Goal: Task Accomplishment & Management: Manage account settings

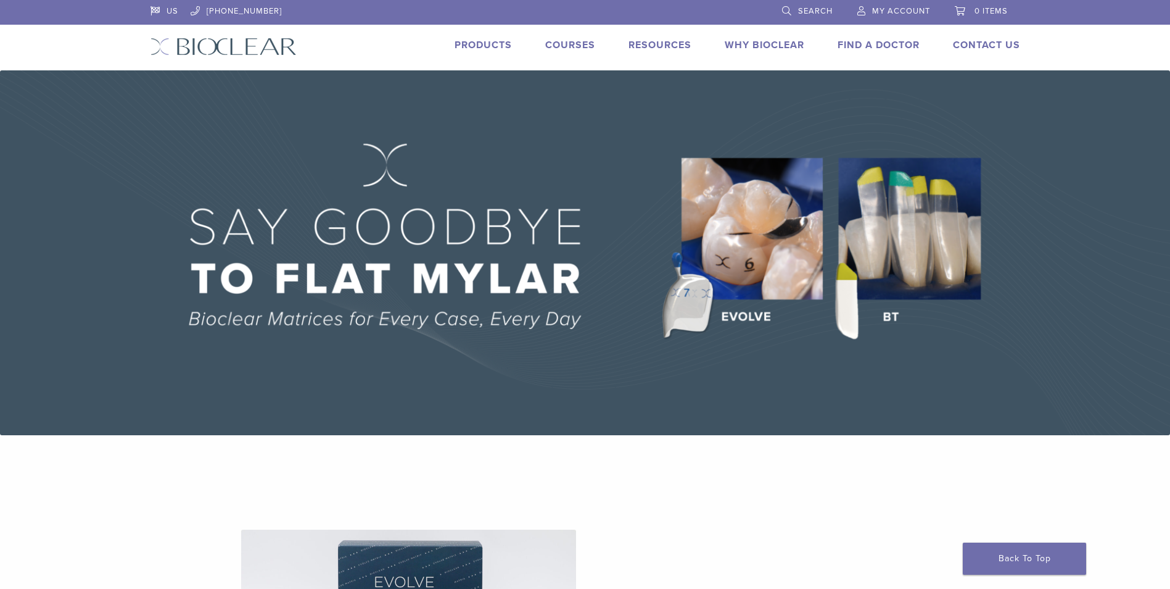
click at [476, 46] on link "Products" at bounding box center [483, 45] width 57 height 12
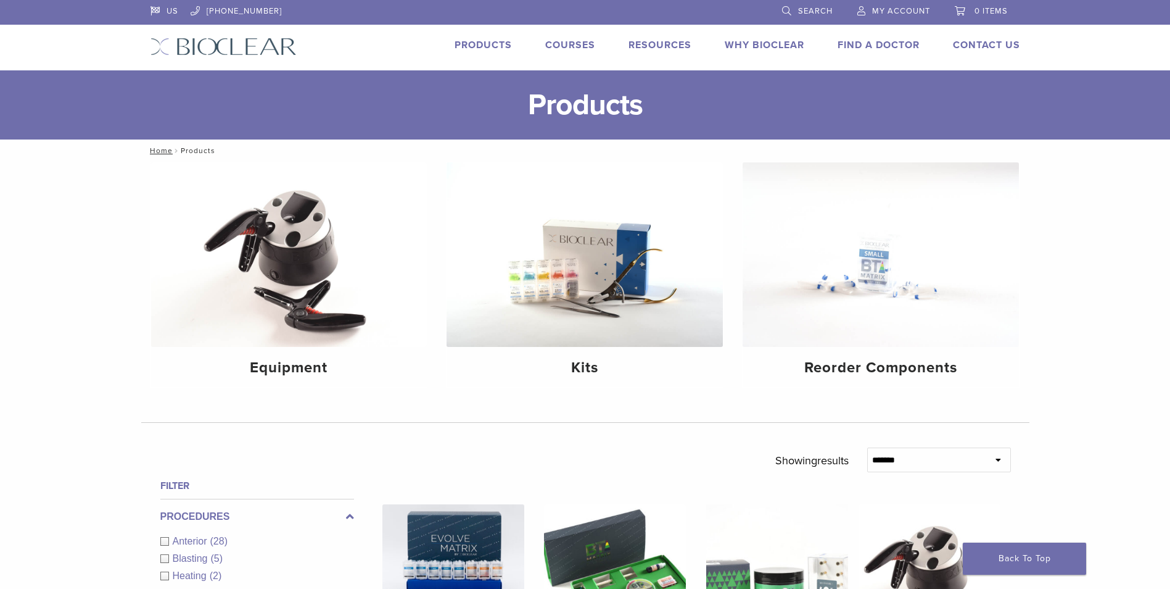
click at [906, 15] on span "My Account" at bounding box center [901, 11] width 58 height 10
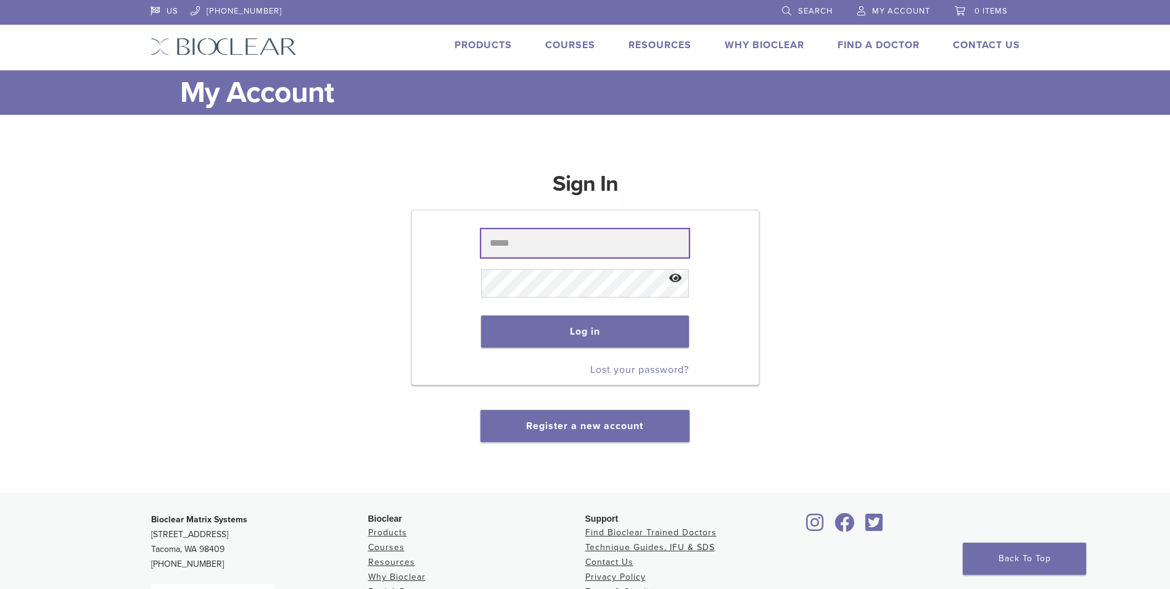
click at [529, 241] on input "text" at bounding box center [585, 243] width 208 height 28
type input "**********"
click at [641, 373] on link "Lost your password?" at bounding box center [639, 369] width 99 height 12
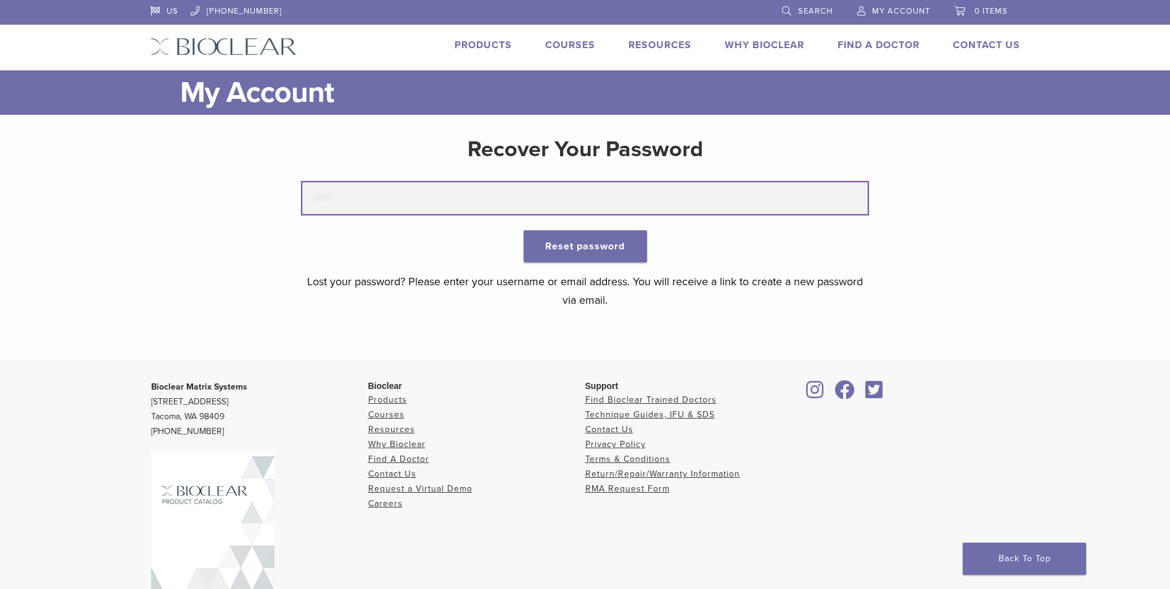
click at [374, 198] on input "text" at bounding box center [585, 198] width 566 height 32
type input "**********"
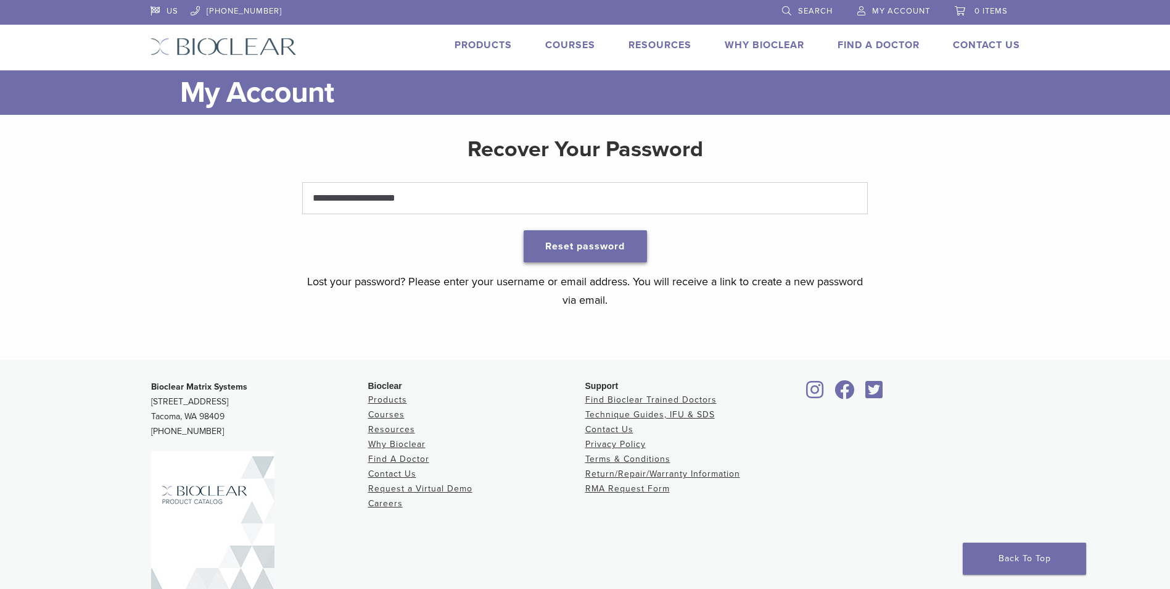
click at [603, 247] on button "Reset password" at bounding box center [585, 246] width 123 height 32
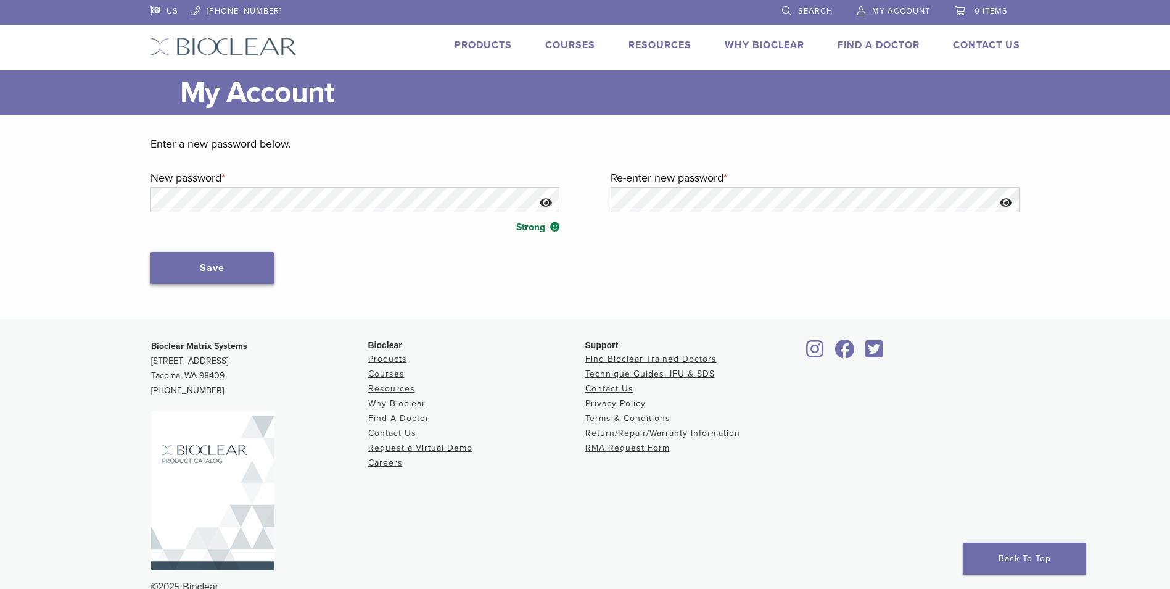
click at [181, 267] on button "Save" at bounding box center [212, 268] width 123 height 32
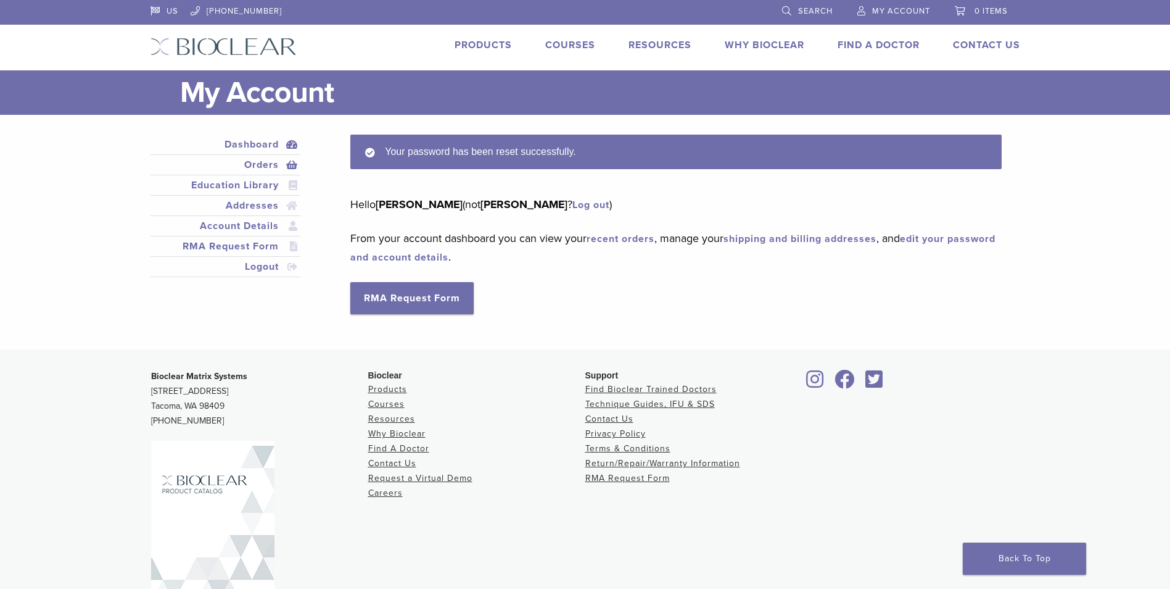
click at [264, 167] on link "Orders" at bounding box center [226, 164] width 146 height 15
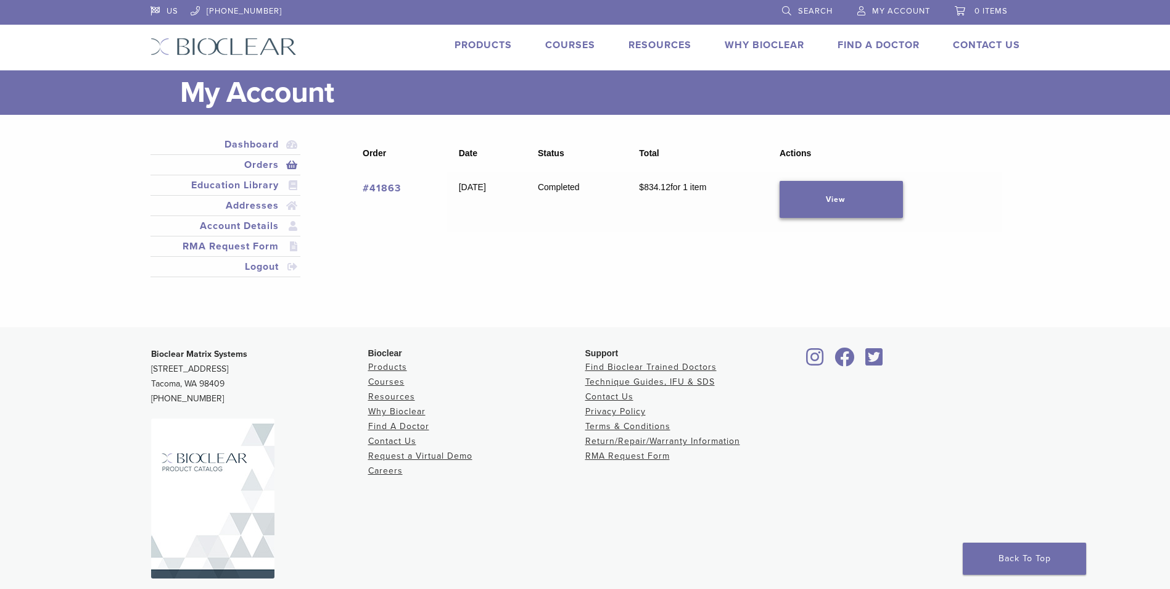
click at [846, 201] on link "View" at bounding box center [841, 199] width 123 height 37
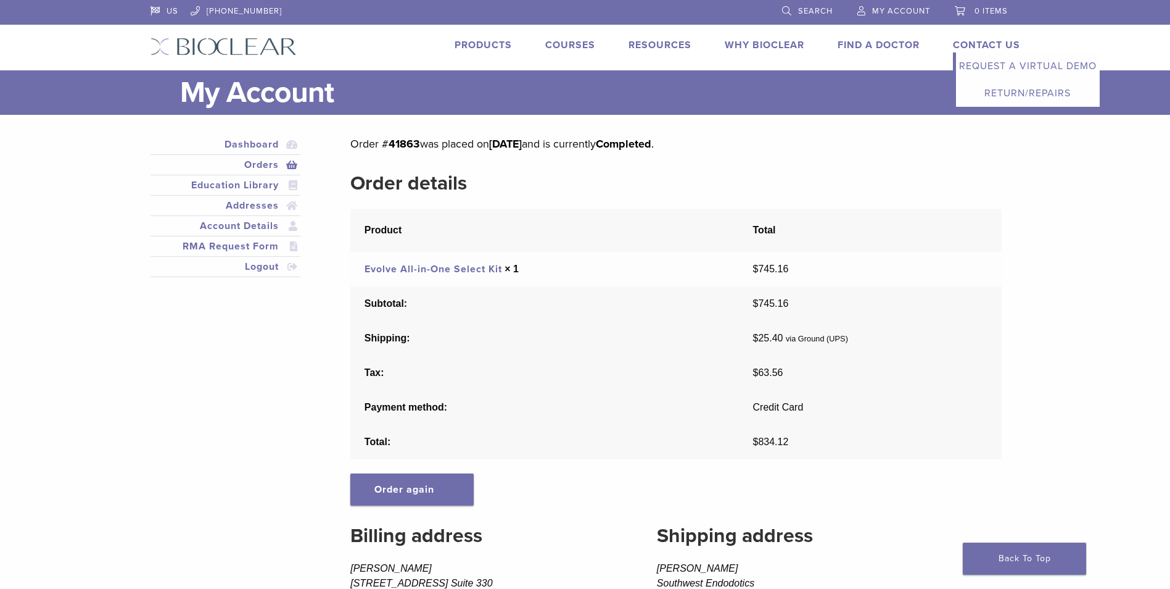
click at [986, 43] on link "Contact Us" at bounding box center [986, 45] width 67 height 12
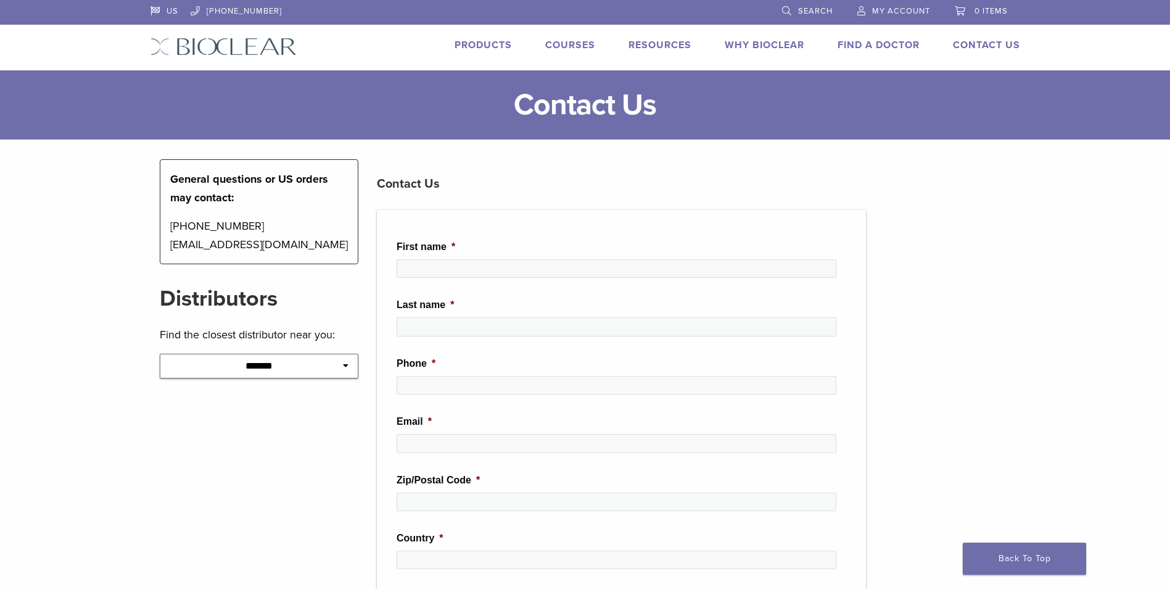
click at [916, 10] on span "My Account" at bounding box center [901, 11] width 58 height 10
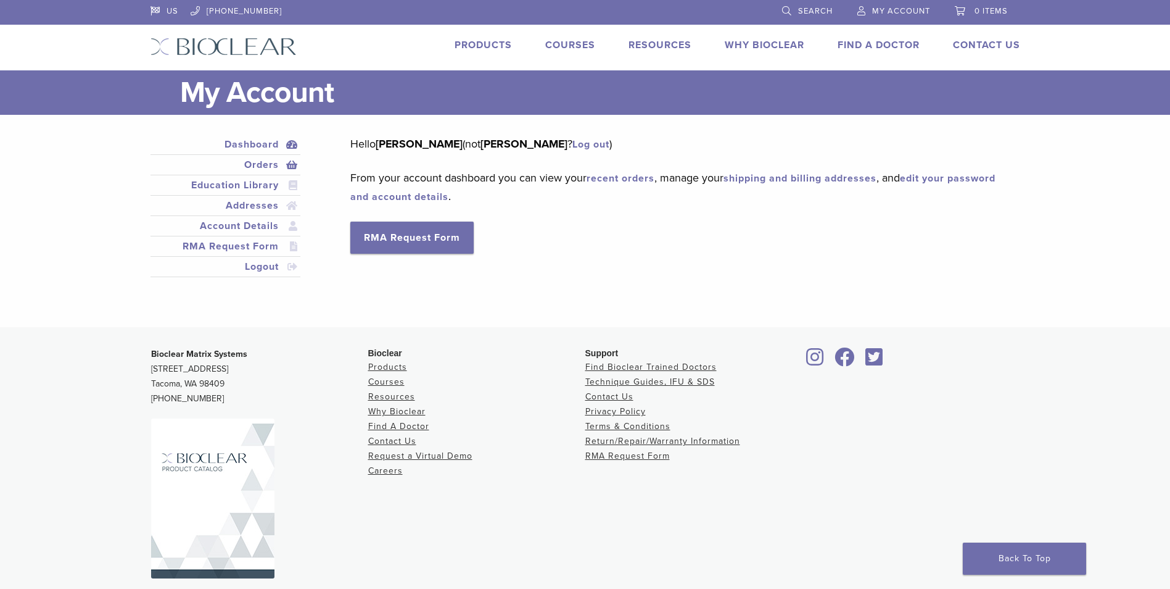
click at [262, 168] on link "Orders" at bounding box center [226, 164] width 146 height 15
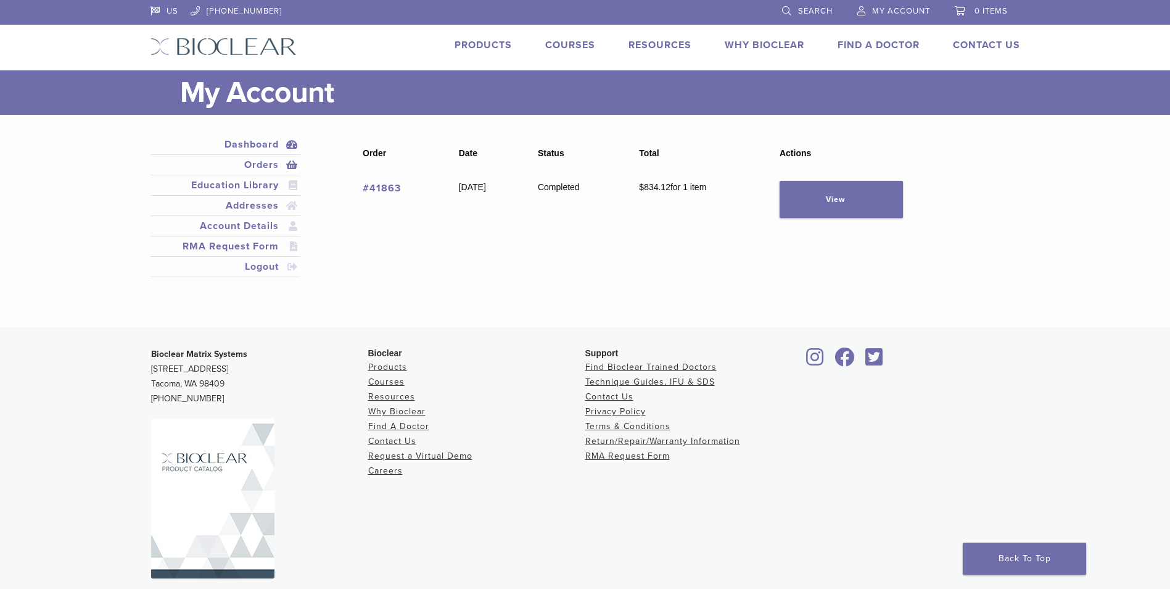
click at [267, 146] on link "Dashboard" at bounding box center [226, 144] width 146 height 15
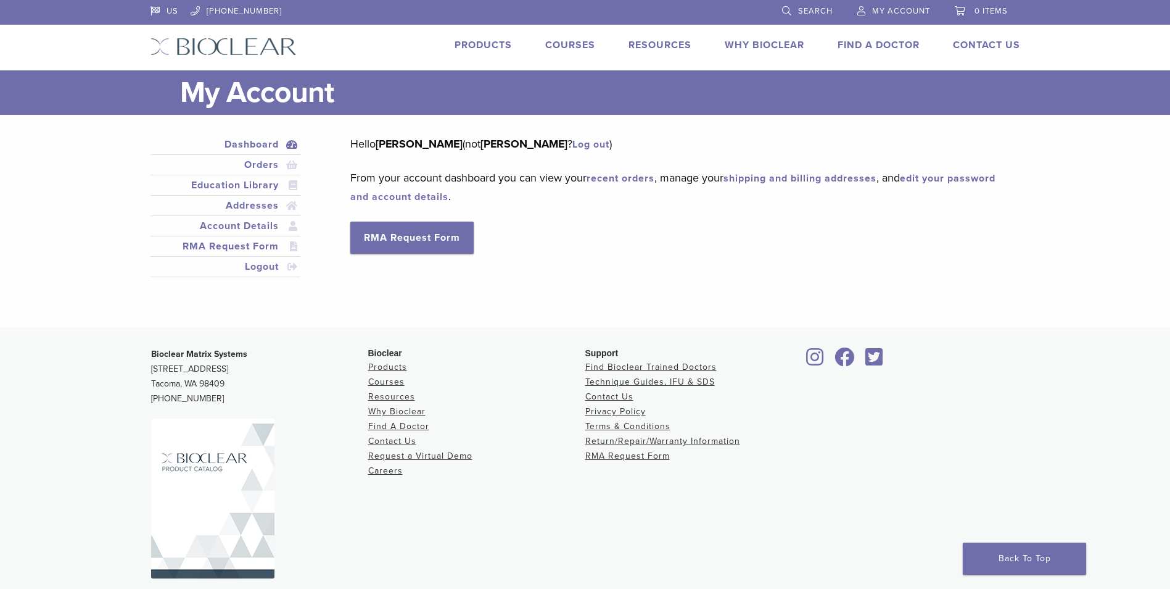
click at [636, 178] on link "recent orders" at bounding box center [621, 178] width 68 height 12
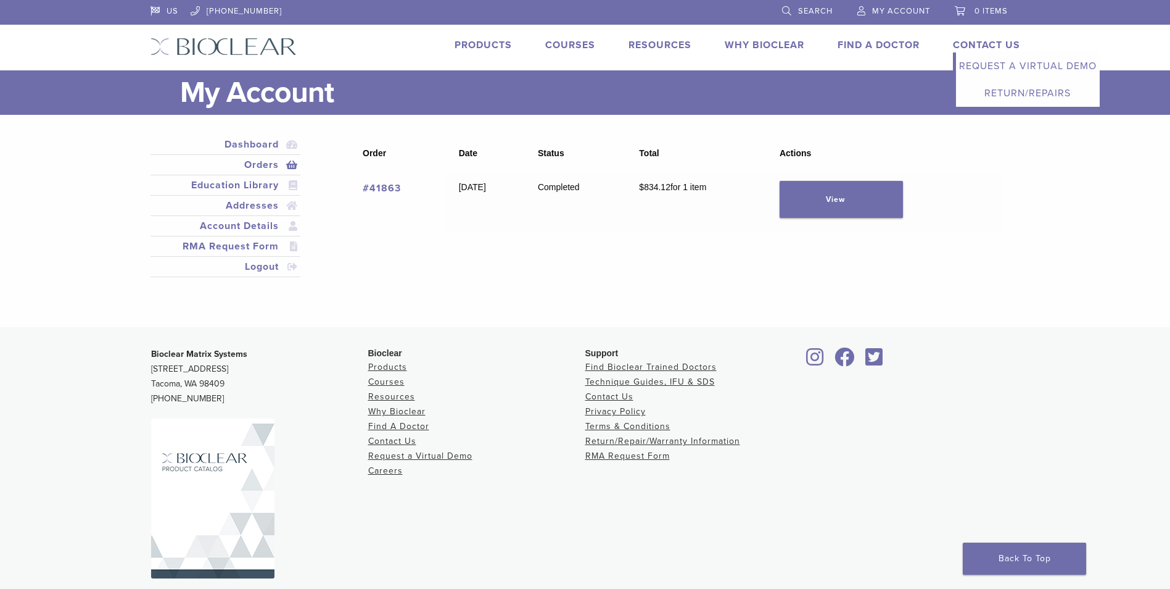
click at [997, 46] on link "Contact Us" at bounding box center [986, 45] width 67 height 12
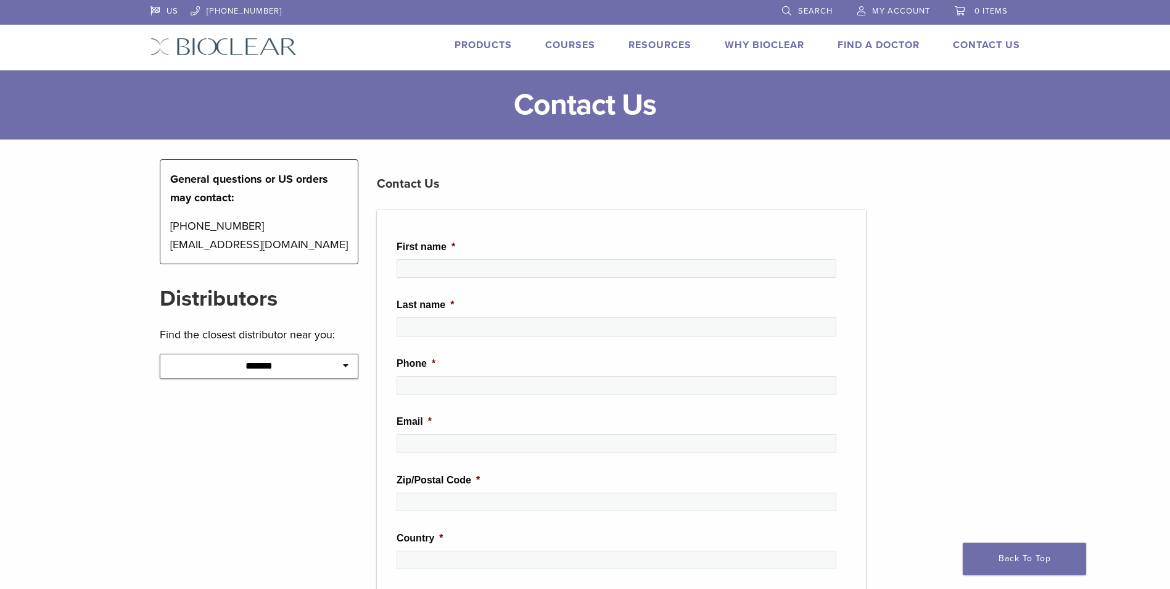
click at [904, 13] on span "My Account" at bounding box center [901, 11] width 58 height 10
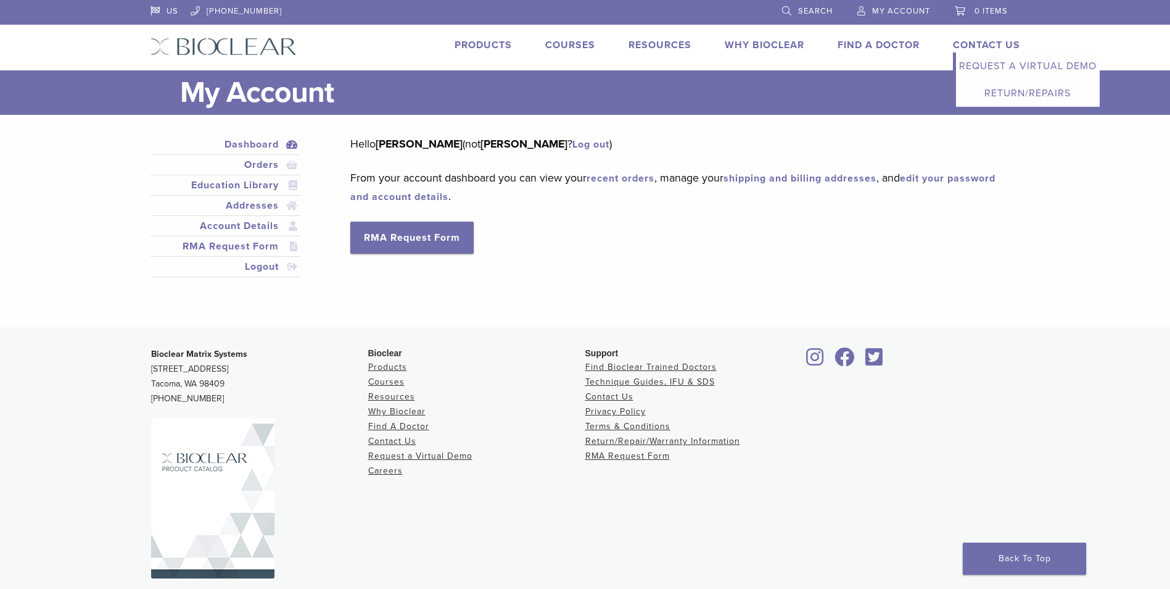
click at [991, 45] on link "Contact Us" at bounding box center [986, 45] width 67 height 12
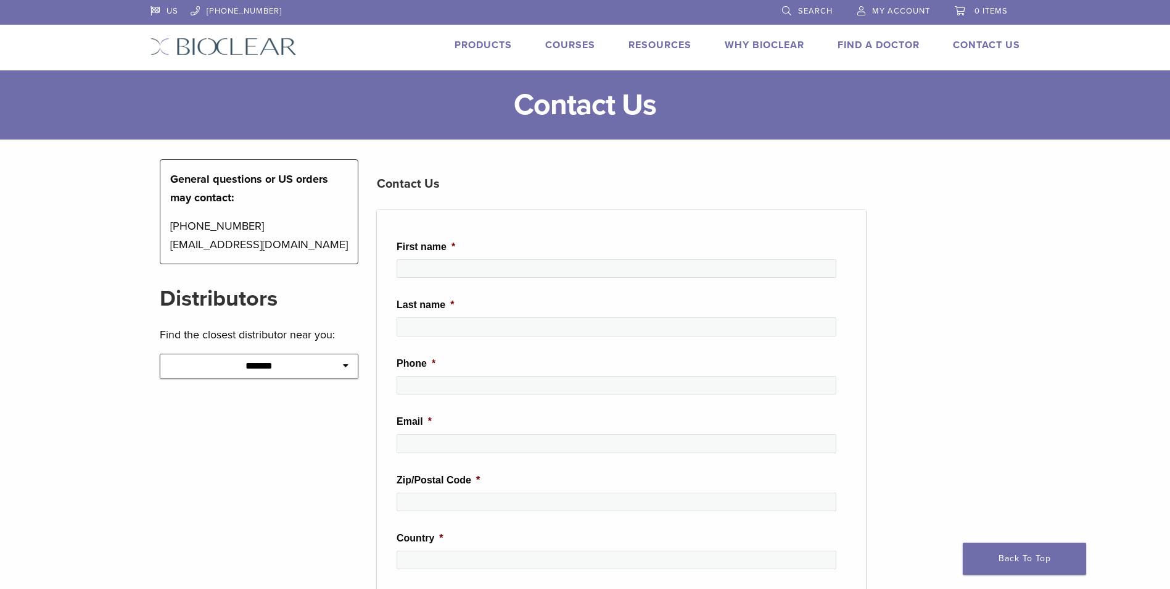
click at [920, 10] on span "My Account" at bounding box center [901, 11] width 58 height 10
